Goal: Book appointment/travel/reservation

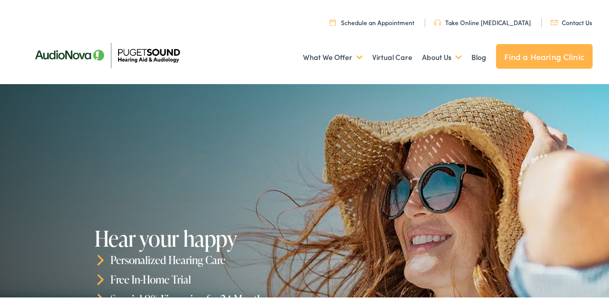
click at [376, 20] on link "Schedule an Appointment" at bounding box center [371, 20] width 85 height 9
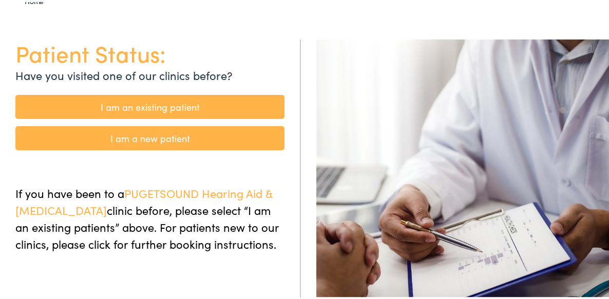
scroll to position [103, 0]
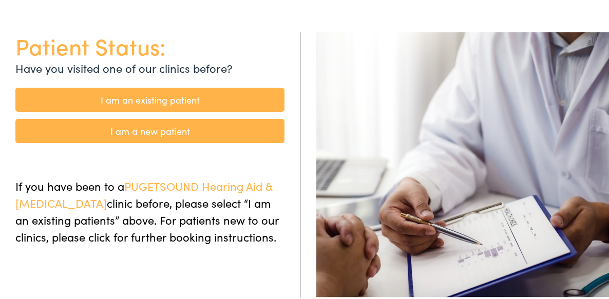
click at [171, 99] on link "I am an existing patient" at bounding box center [149, 98] width 269 height 24
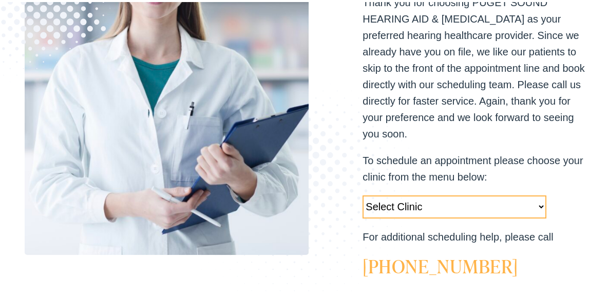
scroll to position [308, 0]
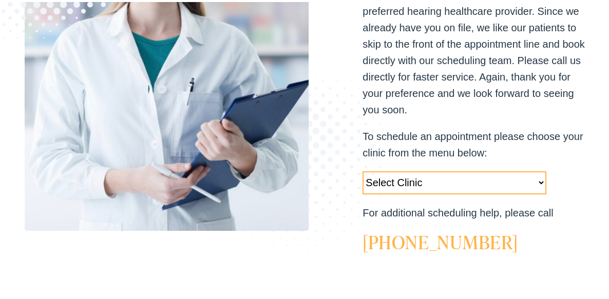
click at [533, 181] on select "Select Clinic Tukwila-WA-AudioNova 14900 Interurban Ave S #185 Tacoma-WA-AudioN…" at bounding box center [454, 180] width 184 height 23
select select "https://pshearing.alpacaaudiology.com/locations/federal-way-wa/"
click at [362, 169] on select "Select Clinic Tukwila-WA-AudioNova 14900 Interurban Ave S #185 Tacoma-WA-AudioN…" at bounding box center [454, 180] width 184 height 23
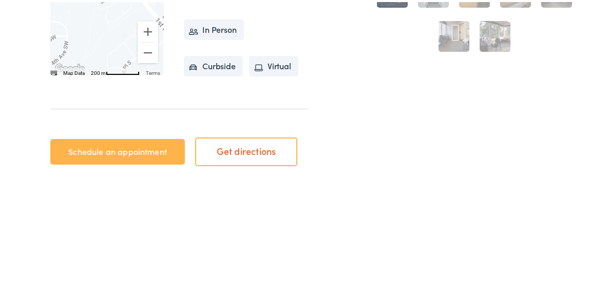
scroll to position [462, 0]
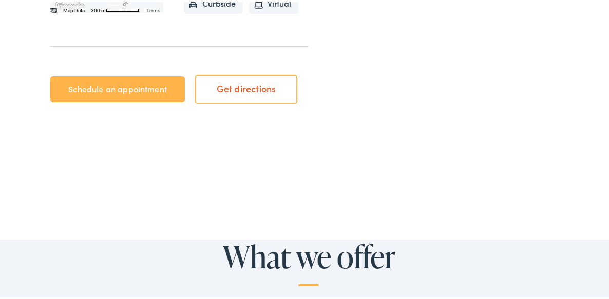
click at [103, 100] on link "Schedule an appointment" at bounding box center [117, 87] width 134 height 26
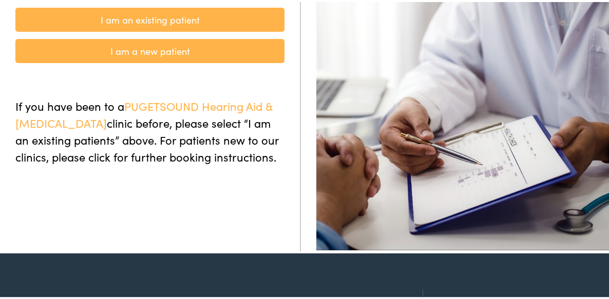
scroll to position [154, 0]
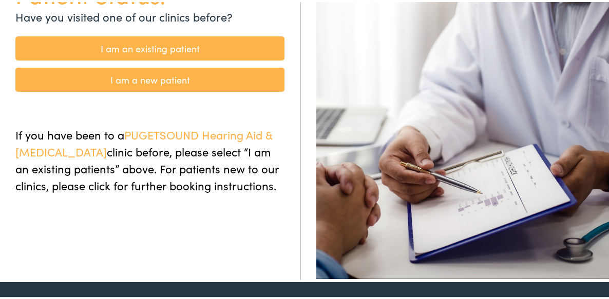
click at [148, 44] on link "I am an existing patient" at bounding box center [149, 46] width 269 height 24
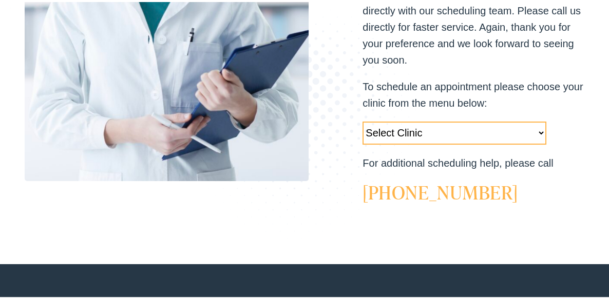
scroll to position [359, 0]
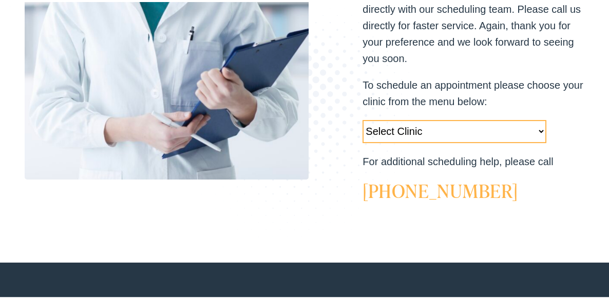
click at [533, 128] on select "Select Clinic [GEOGRAPHIC_DATA]-[GEOGRAPHIC_DATA]-AudioNova [STREET_ADDRESS]-Au…" at bounding box center [454, 129] width 184 height 23
select select "[URL][DOMAIN_NAME]"
click at [362, 118] on select "Select Clinic [GEOGRAPHIC_DATA]-[GEOGRAPHIC_DATA]-AudioNova [STREET_ADDRESS]-Au…" at bounding box center [454, 129] width 184 height 23
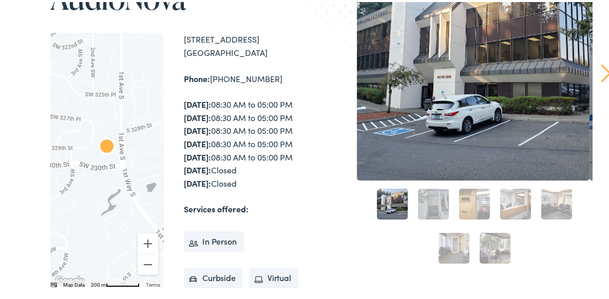
scroll to position [205, 0]
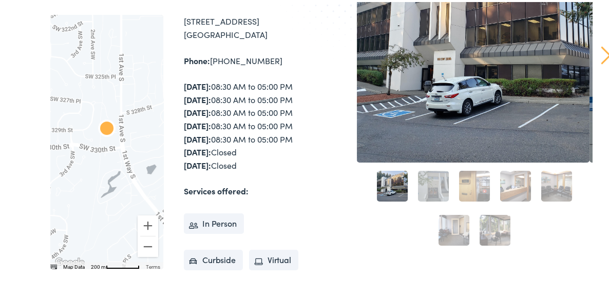
click at [425, 183] on link "2" at bounding box center [433, 184] width 31 height 31
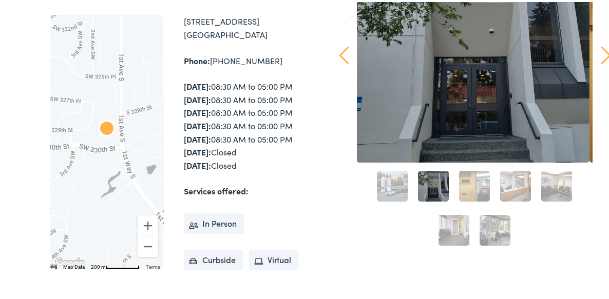
click at [459, 185] on link "3" at bounding box center [474, 184] width 31 height 31
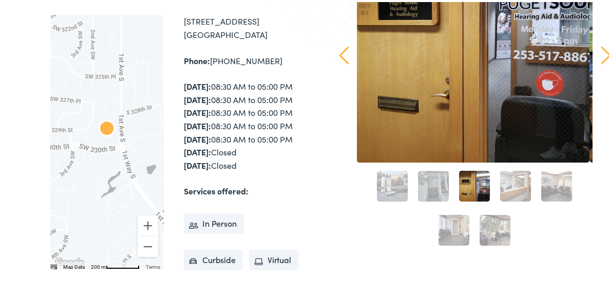
click at [517, 189] on link "4" at bounding box center [515, 184] width 31 height 31
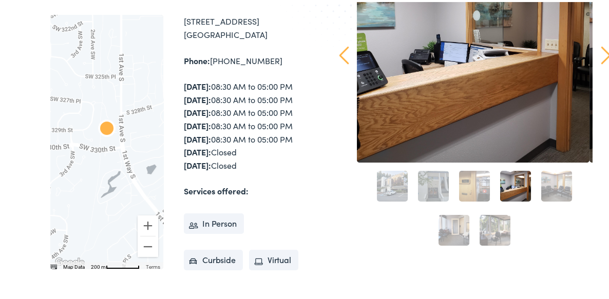
click at [550, 178] on link "5" at bounding box center [556, 184] width 31 height 31
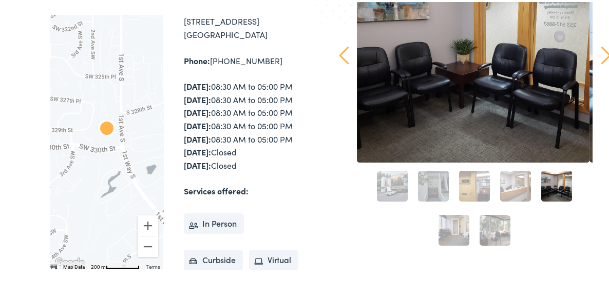
click at [446, 231] on link "6" at bounding box center [453, 228] width 31 height 31
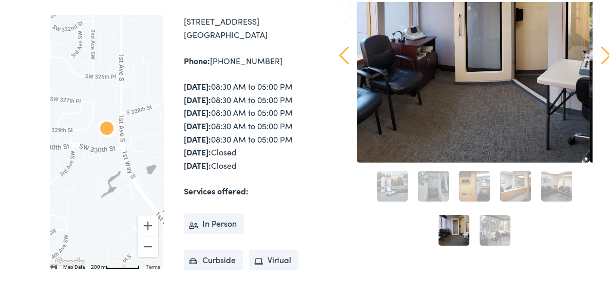
click at [494, 228] on link "7" at bounding box center [494, 228] width 31 height 31
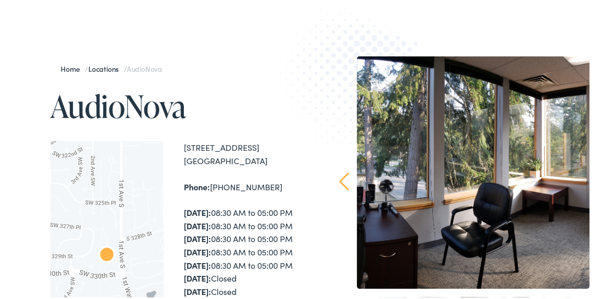
scroll to position [0, 0]
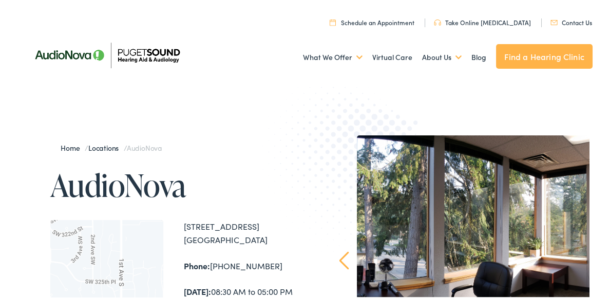
click at [153, 55] on img at bounding box center [107, 53] width 164 height 58
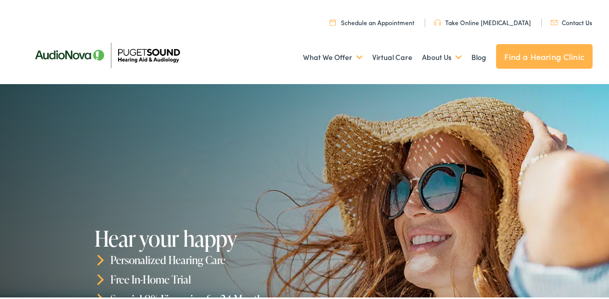
click at [527, 57] on link "Find a Hearing Clinic" at bounding box center [544, 54] width 96 height 25
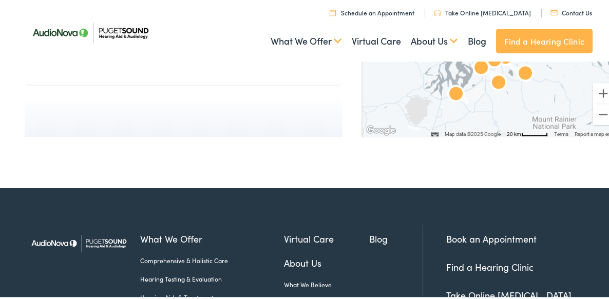
scroll to position [3746, 0]
